Goal: Navigation & Orientation: Find specific page/section

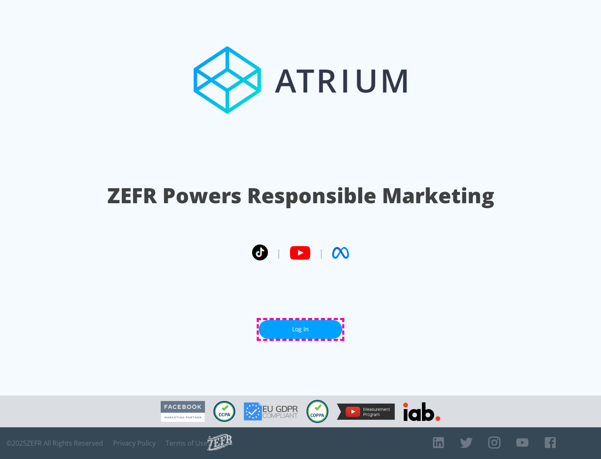
click at [301, 329] on link "Log In" at bounding box center [300, 329] width 83 height 19
